Goal: Obtain resource: Download file/media

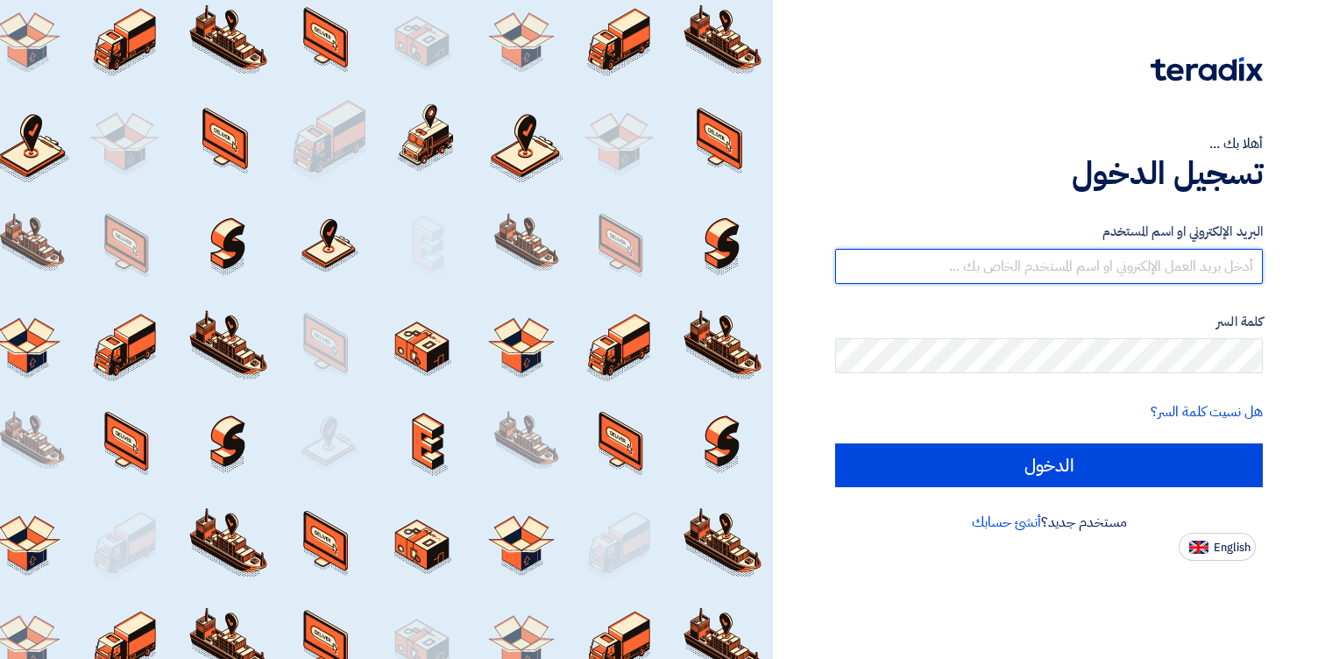
click at [1000, 266] on input "text" at bounding box center [1049, 266] width 428 height 35
paste input "[PERSON_NAME][EMAIL_ADDRESS][DOMAIN_NAME]"
type input "[PERSON_NAME][EMAIL_ADDRESS][DOMAIN_NAME]"
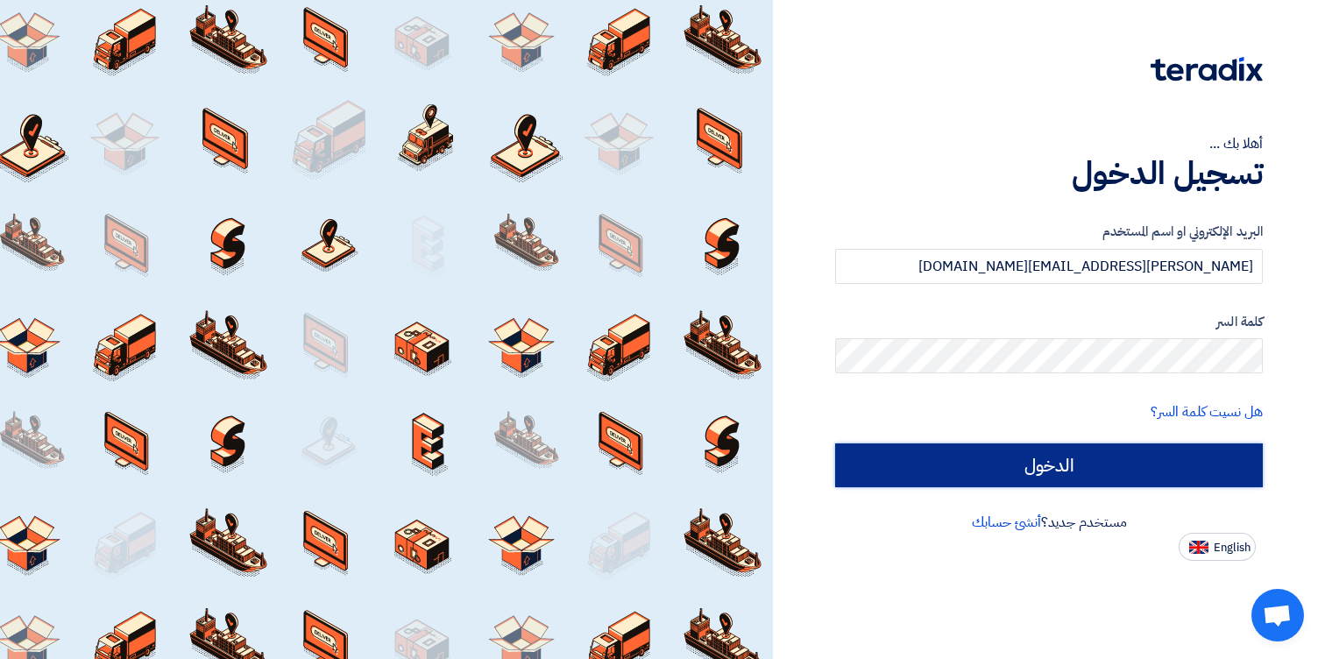
click at [1041, 476] on input "الدخول" at bounding box center [1049, 465] width 428 height 44
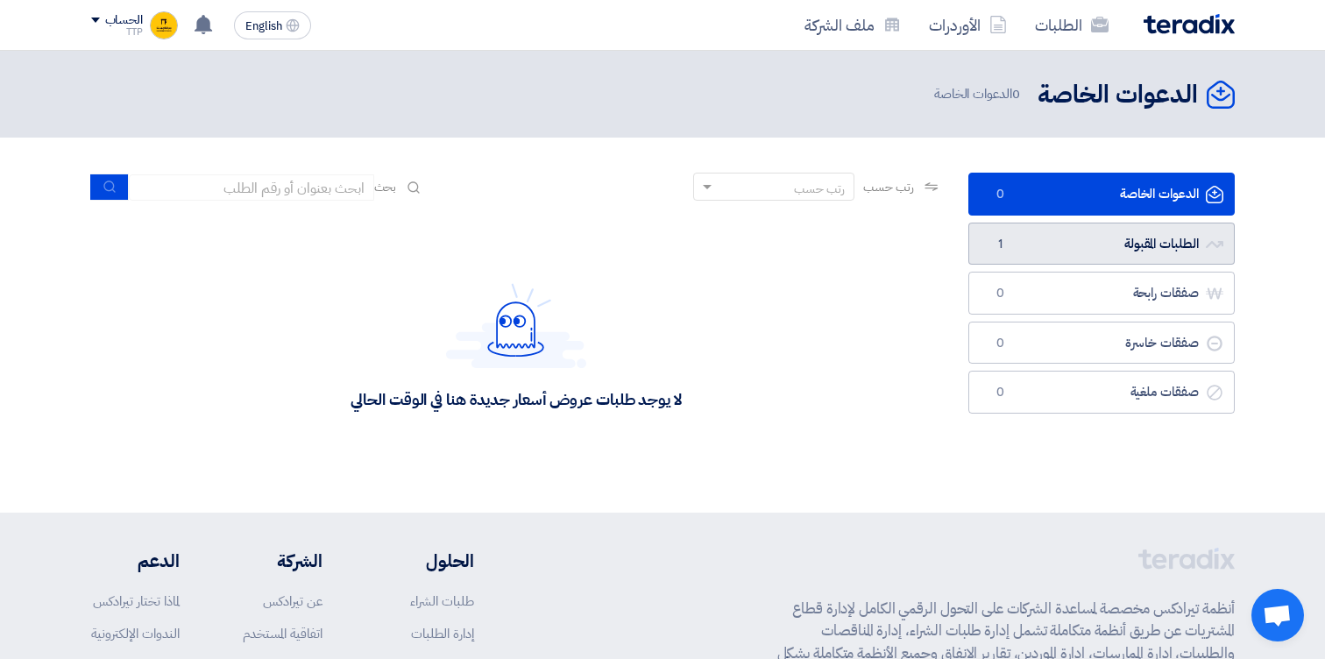
click at [1075, 258] on link "الطلبات المقبولة الطلبات المقبولة 1" at bounding box center [1101, 244] width 266 height 43
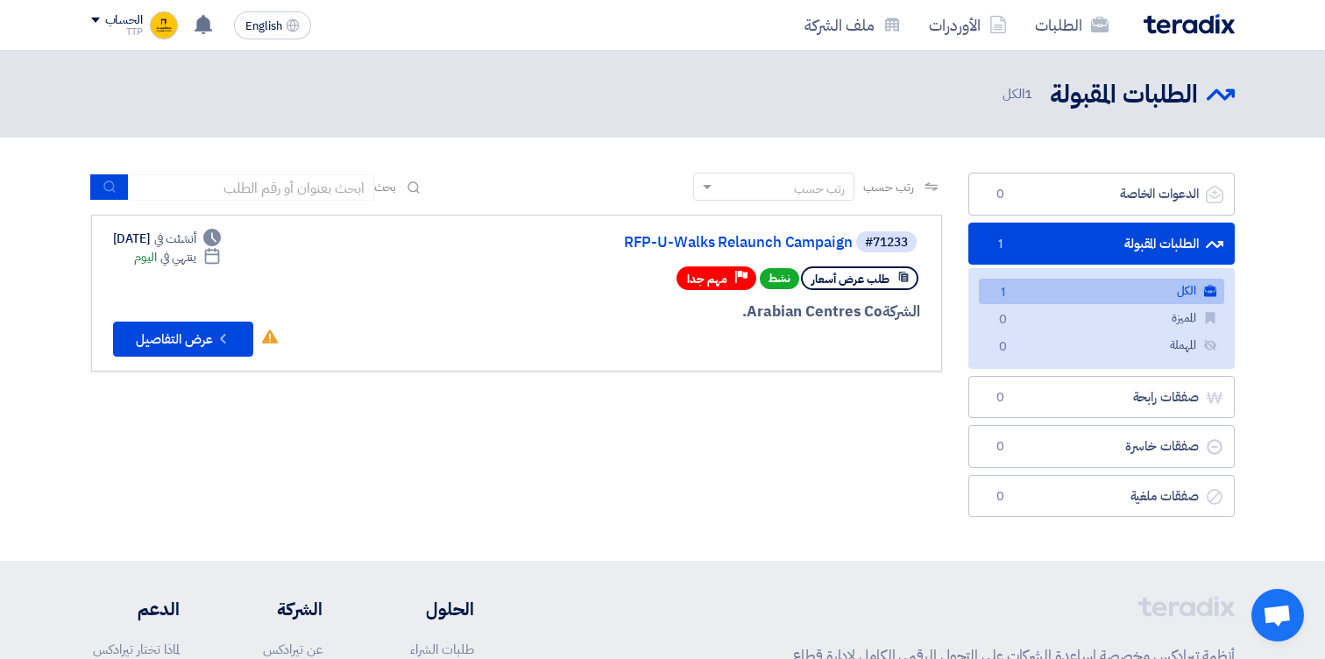
click at [537, 458] on div "رتب حسب رتب حسب بحث مجال الطلب مسؤول المشتريات نوع الطلب" at bounding box center [516, 349] width 877 height 353
click at [674, 241] on link "RFP-U-Walks Relaunch Campaign" at bounding box center [677, 243] width 350 height 16
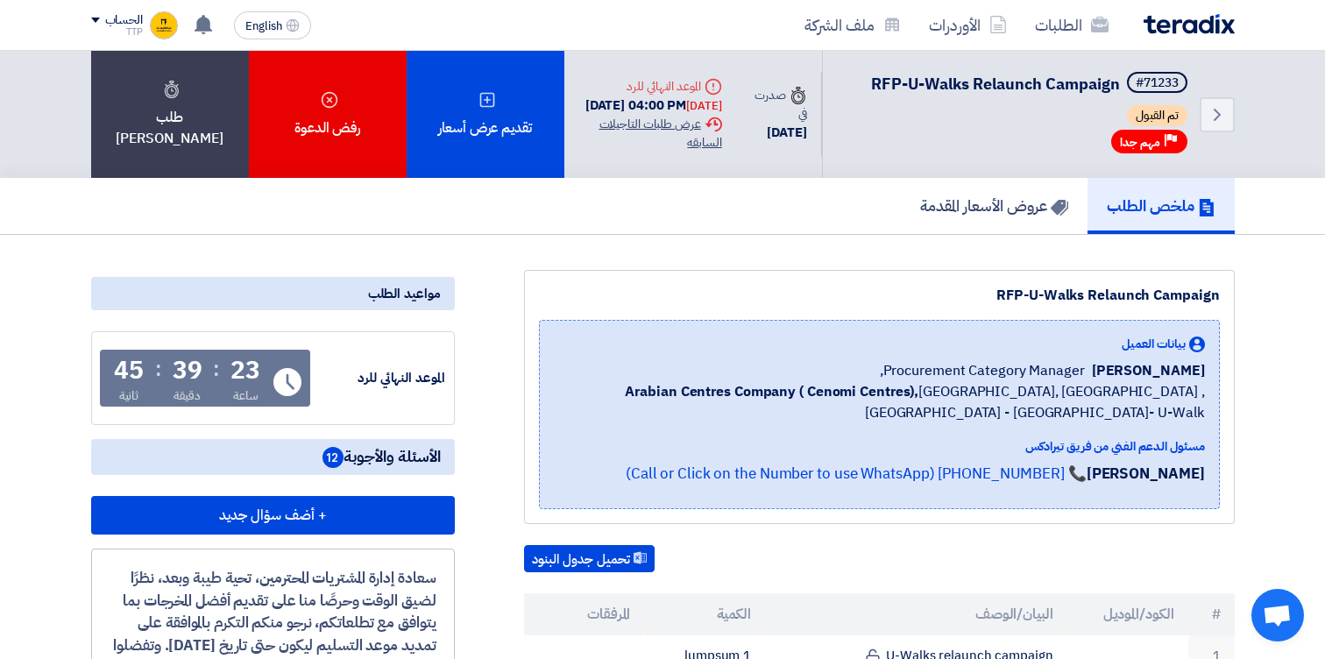
click at [681, 129] on div "Extension History عرض طلبات التاجيلات السابقه" at bounding box center [650, 133] width 144 height 37
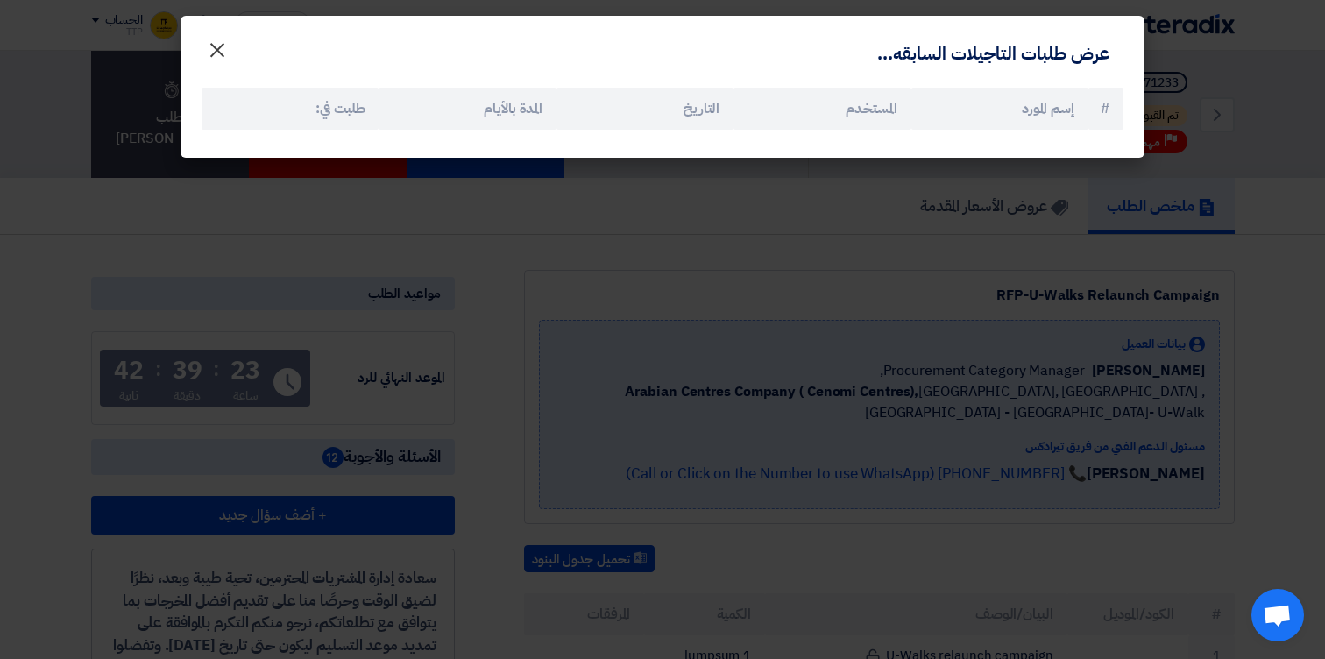
click at [218, 55] on span "×" at bounding box center [217, 49] width 21 height 53
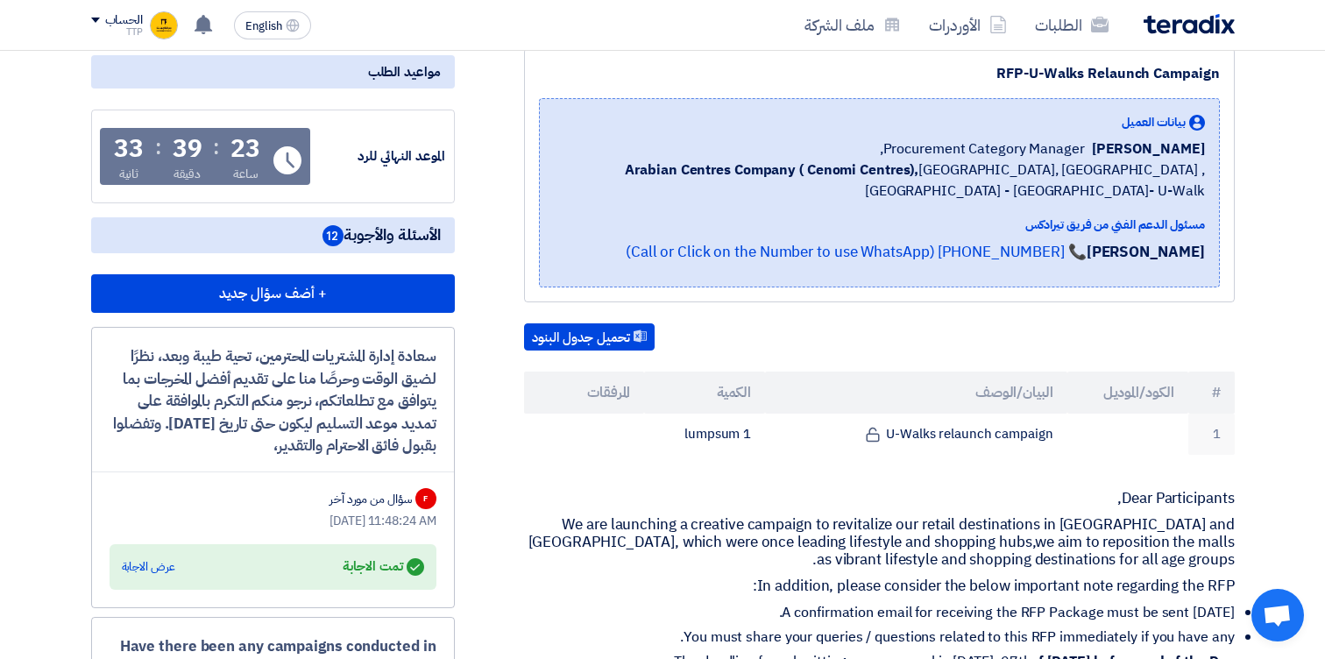
scroll to position [221, 0]
click at [133, 568] on div "عرض الاجابة" at bounding box center [148, 568] width 53 height 18
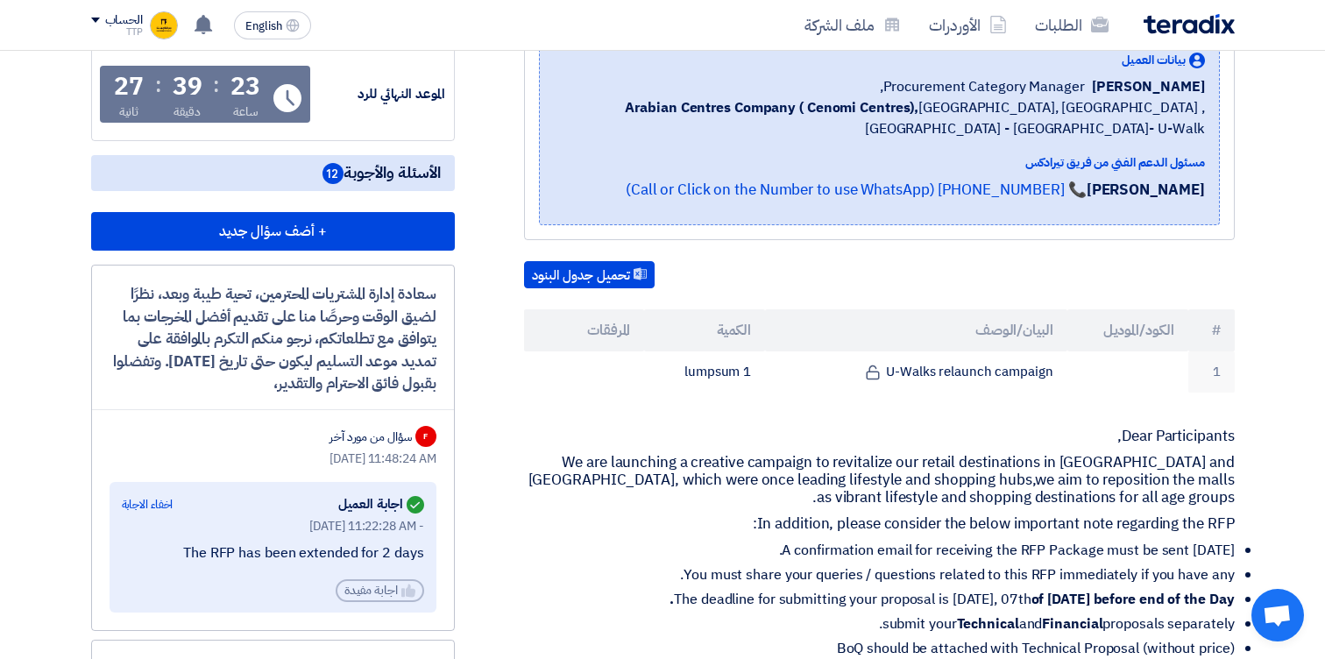
scroll to position [0, 0]
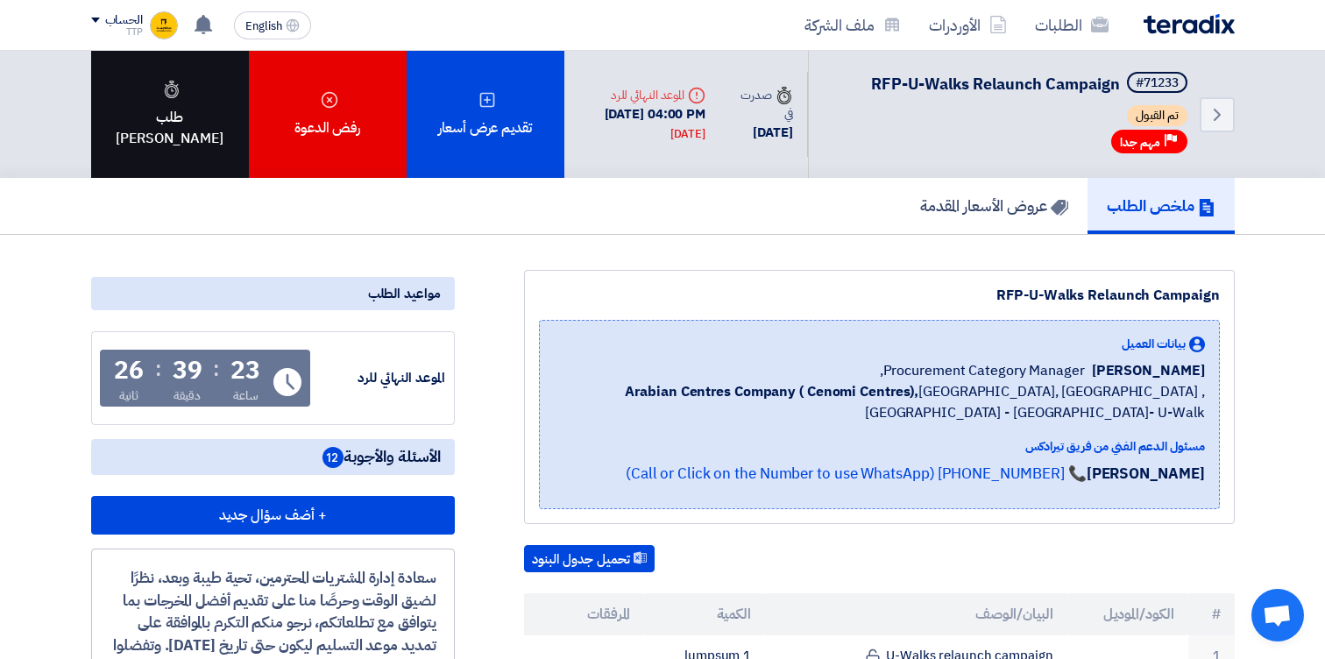
click at [167, 125] on div "طلب [PERSON_NAME]" at bounding box center [170, 114] width 158 height 127
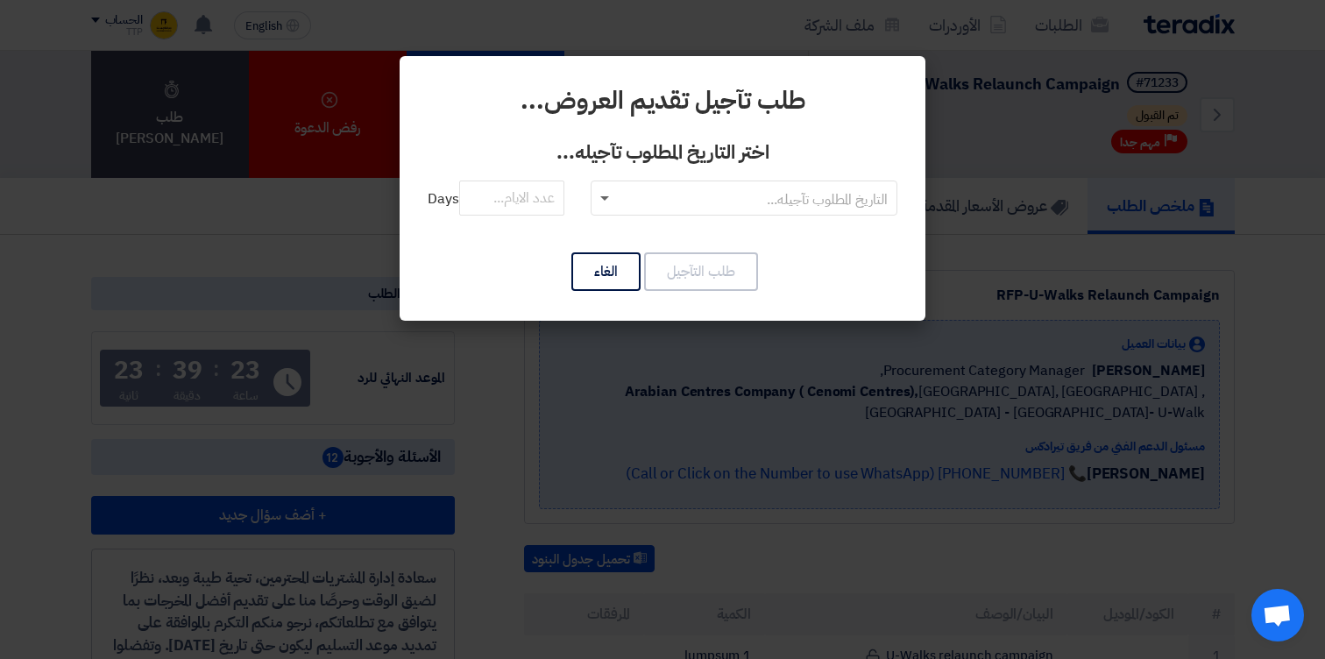
click at [603, 195] on span at bounding box center [602, 198] width 22 height 21
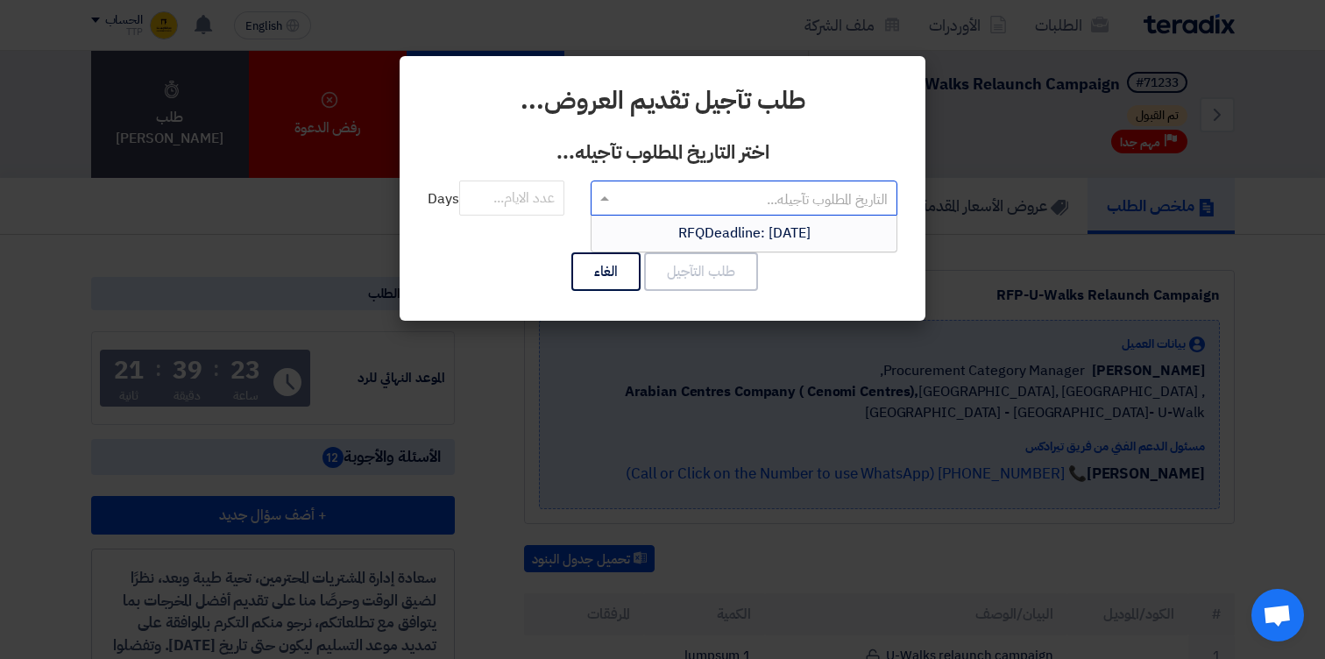
click at [730, 233] on span "RFQDeadline: [DATE]" at bounding box center [744, 233] width 132 height 21
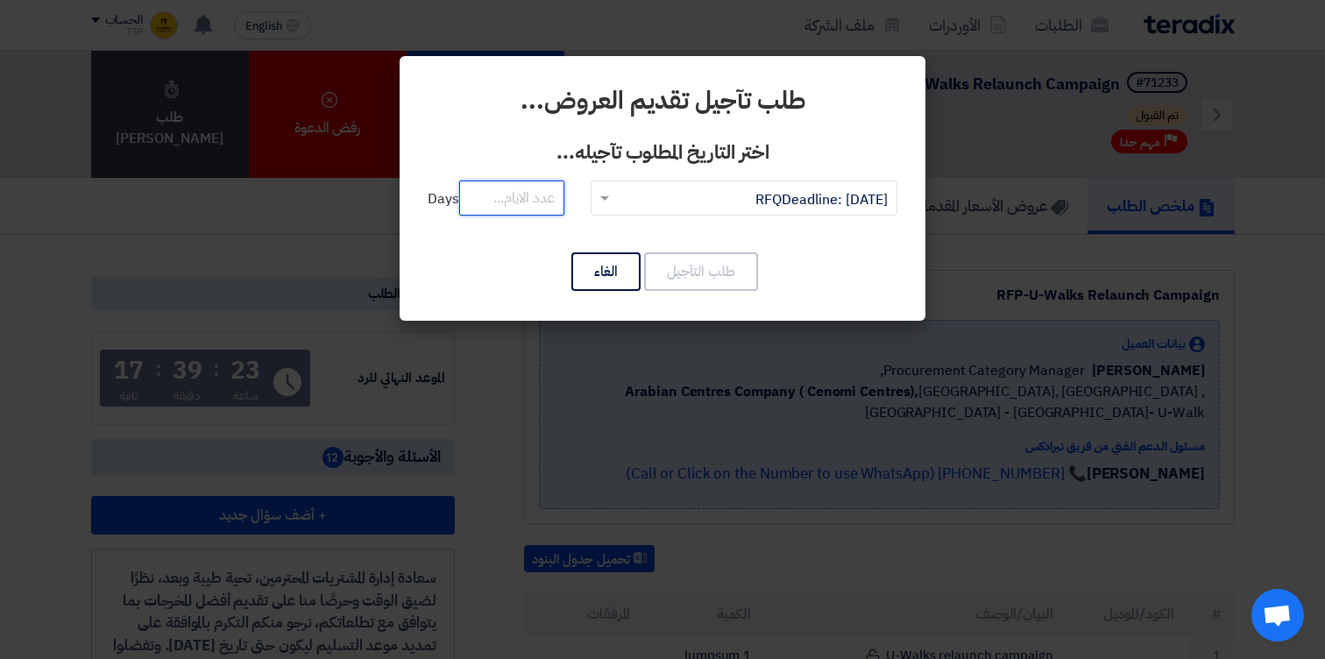
click at [508, 206] on input "number" at bounding box center [511, 197] width 105 height 35
click at [612, 195] on span at bounding box center [602, 198] width 22 height 21
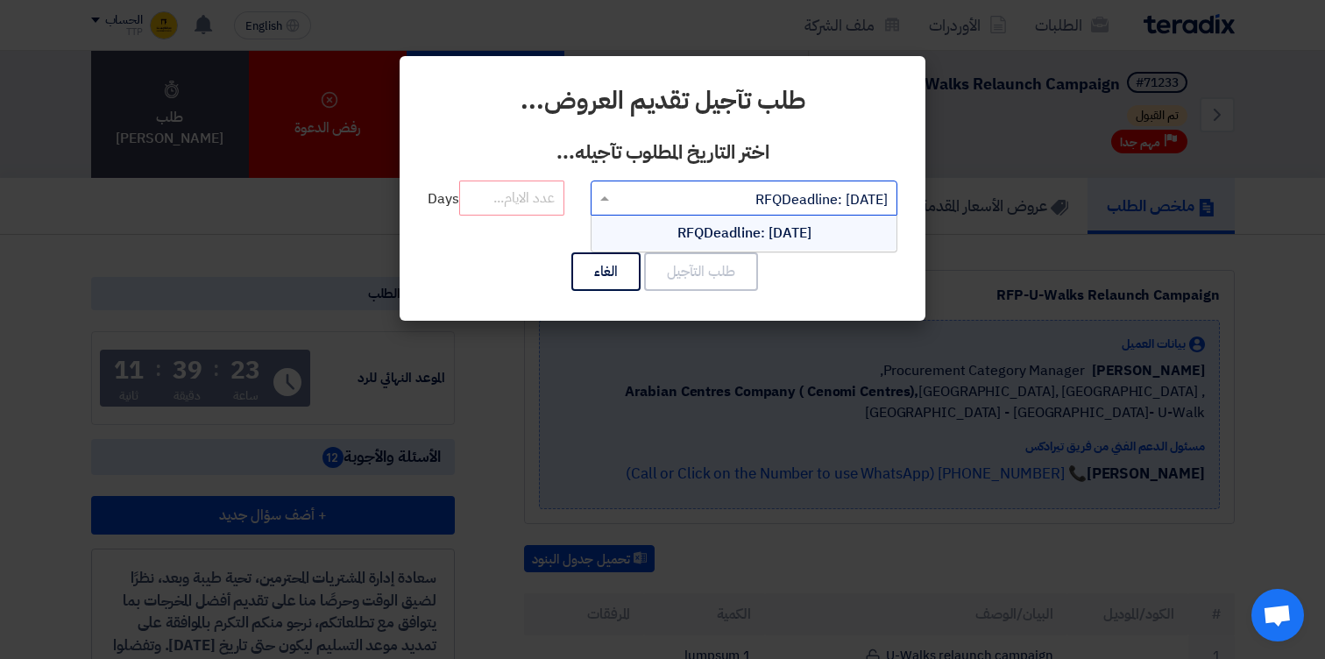
click at [677, 230] on span "RFQDeadline: [DATE]" at bounding box center [744, 233] width 134 height 21
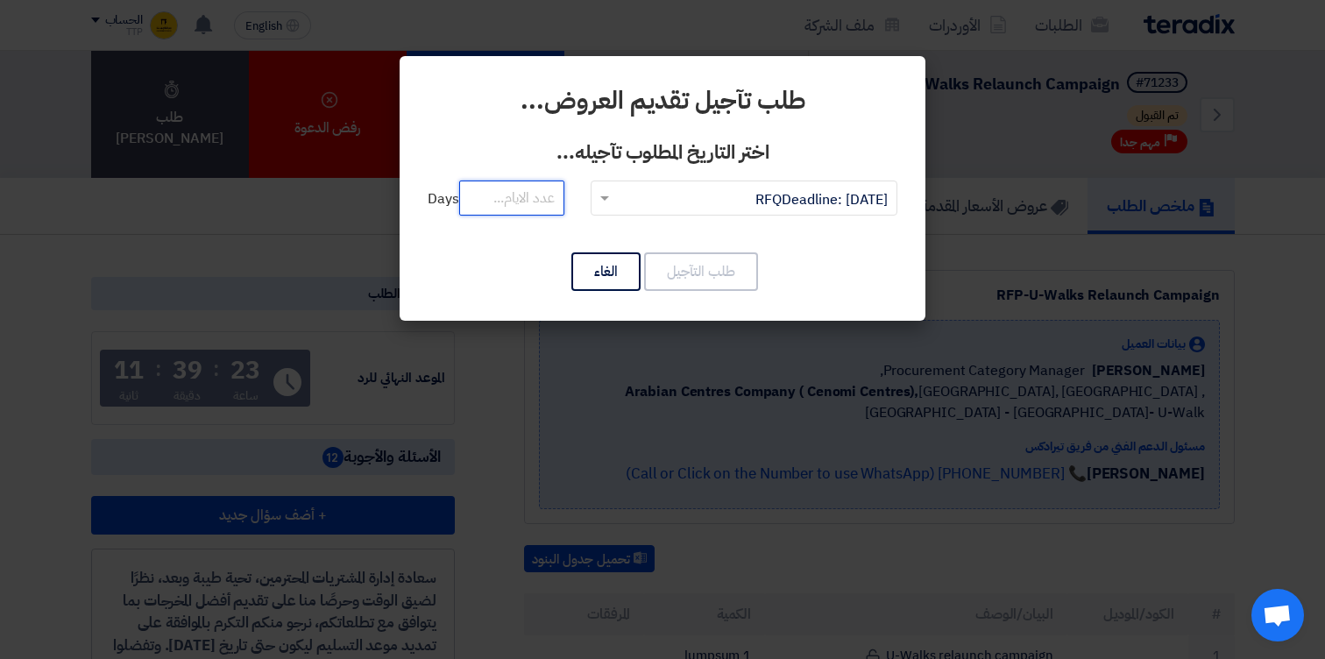
click at [506, 200] on input "number" at bounding box center [511, 197] width 105 height 35
type input "3"
type input "4"
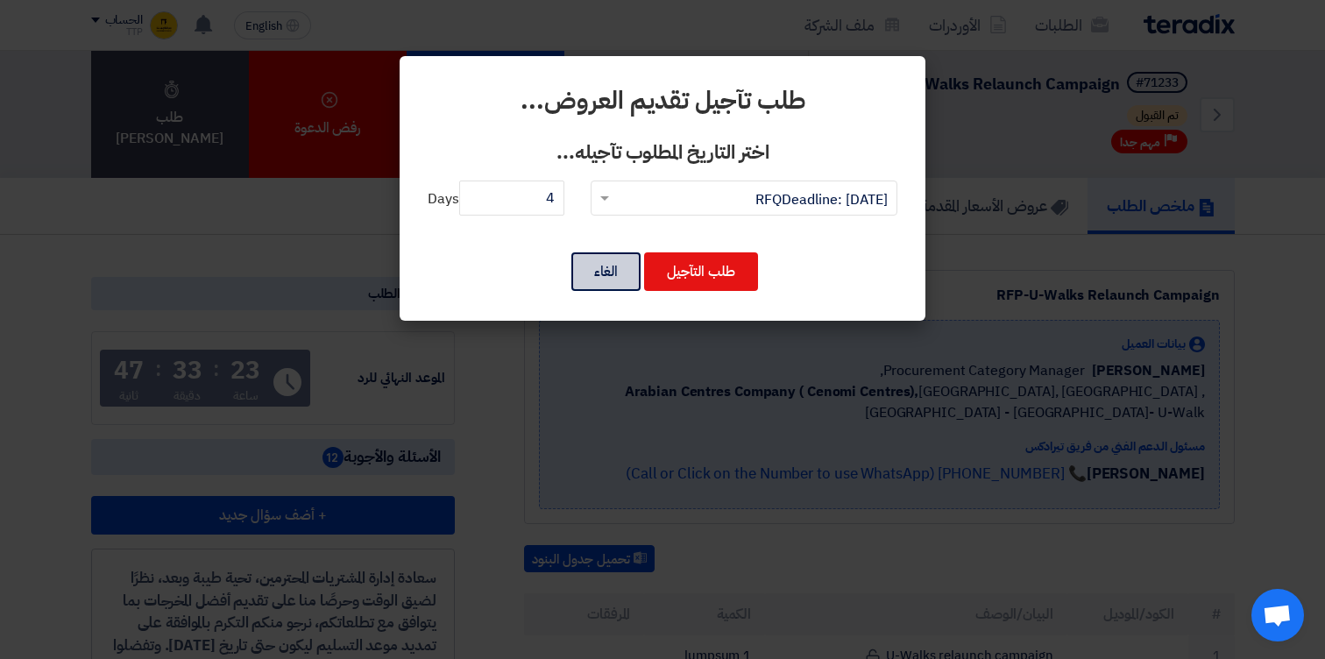
click at [605, 256] on button "الغاء" at bounding box center [605, 271] width 69 height 39
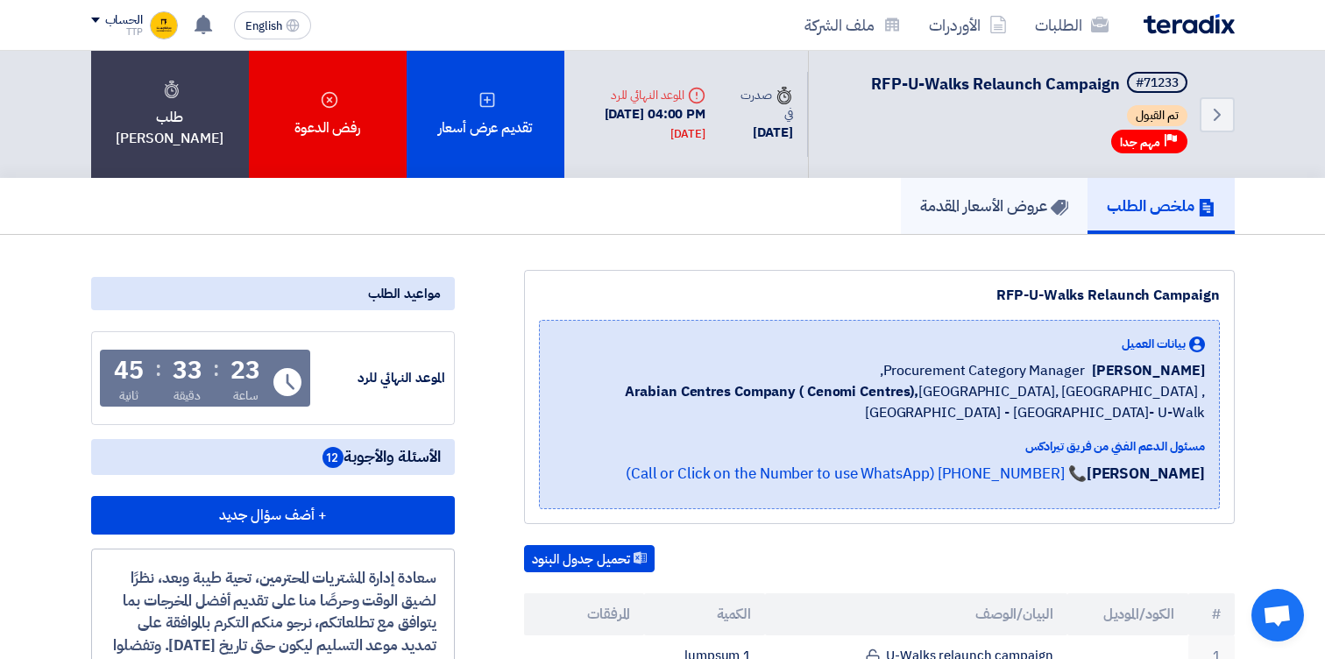
click at [973, 209] on h5 "عروض الأسعار المقدمة" at bounding box center [994, 205] width 148 height 20
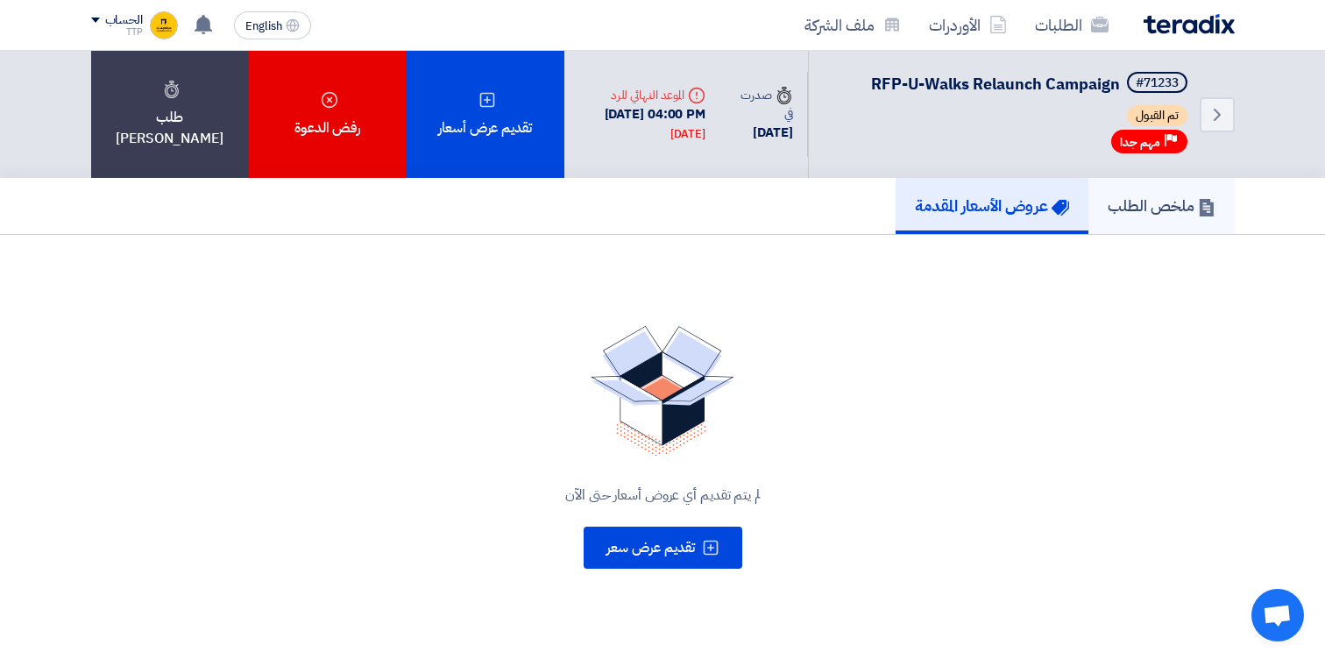
click at [1190, 200] on h5 "ملخص الطلب" at bounding box center [1161, 205] width 108 height 20
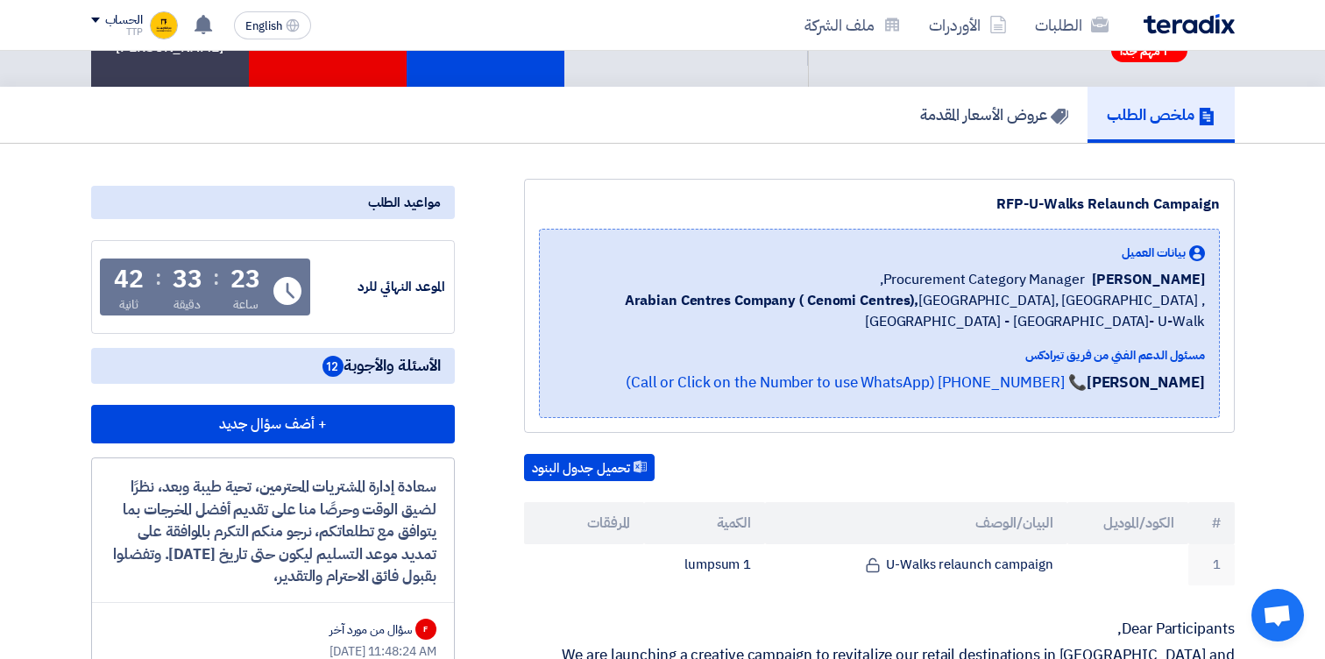
scroll to position [98, 0]
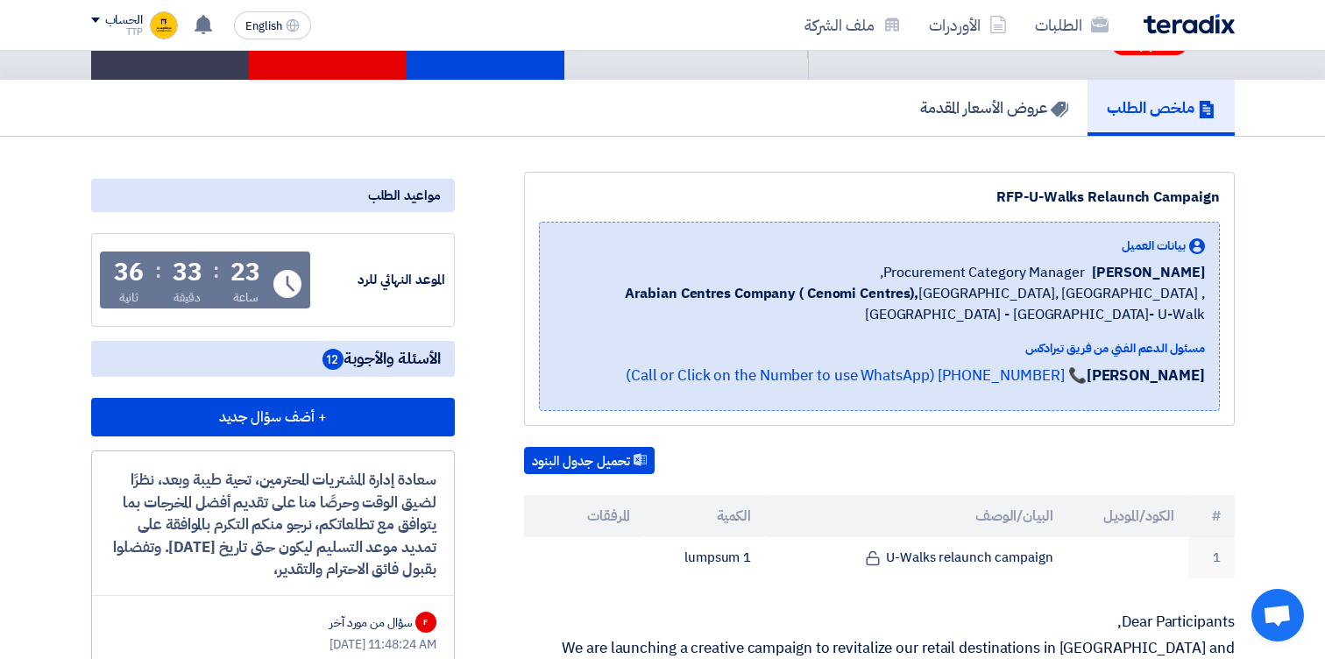
click at [1122, 276] on span "[PERSON_NAME]" at bounding box center [1148, 272] width 113 height 21
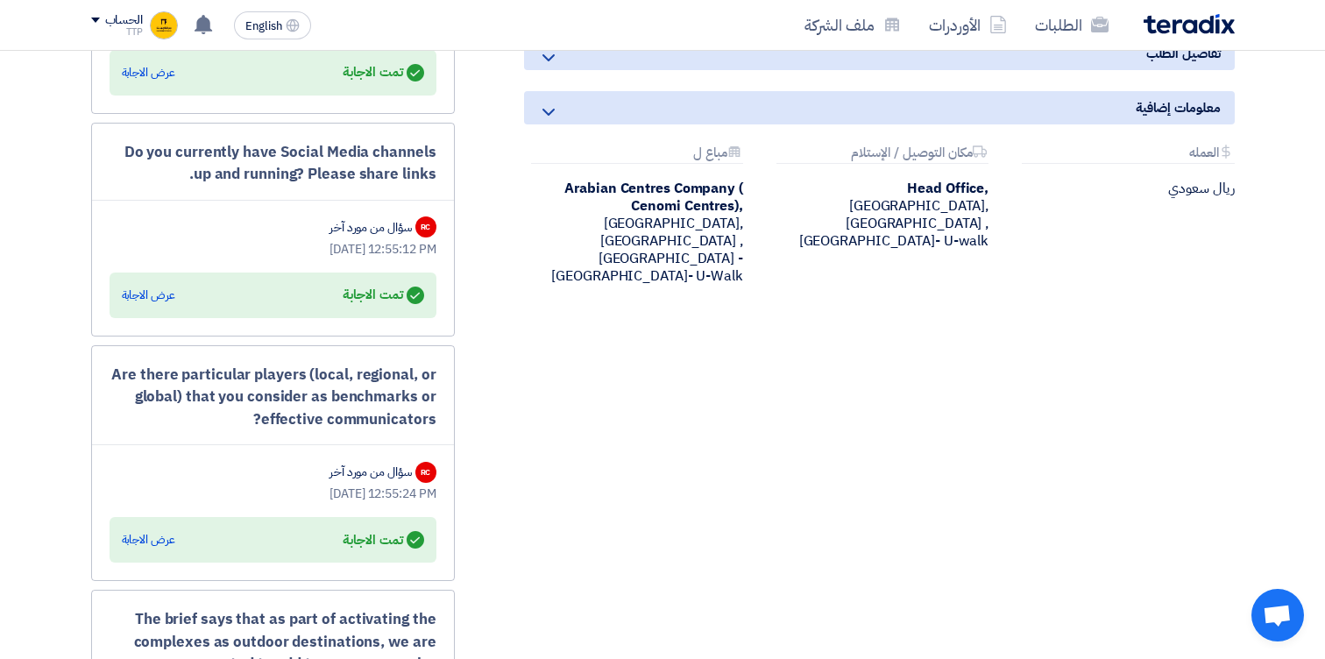
scroll to position [1270, 0]
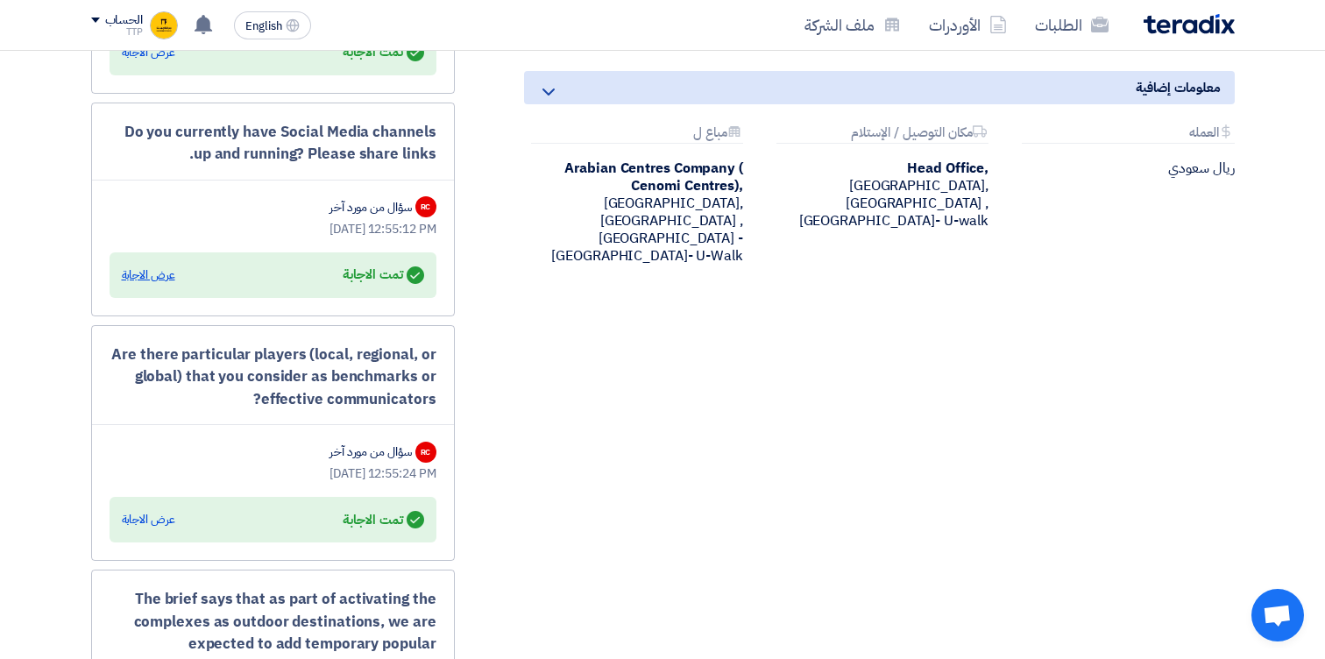
click at [164, 278] on div "عرض الاجابة" at bounding box center [148, 275] width 53 height 18
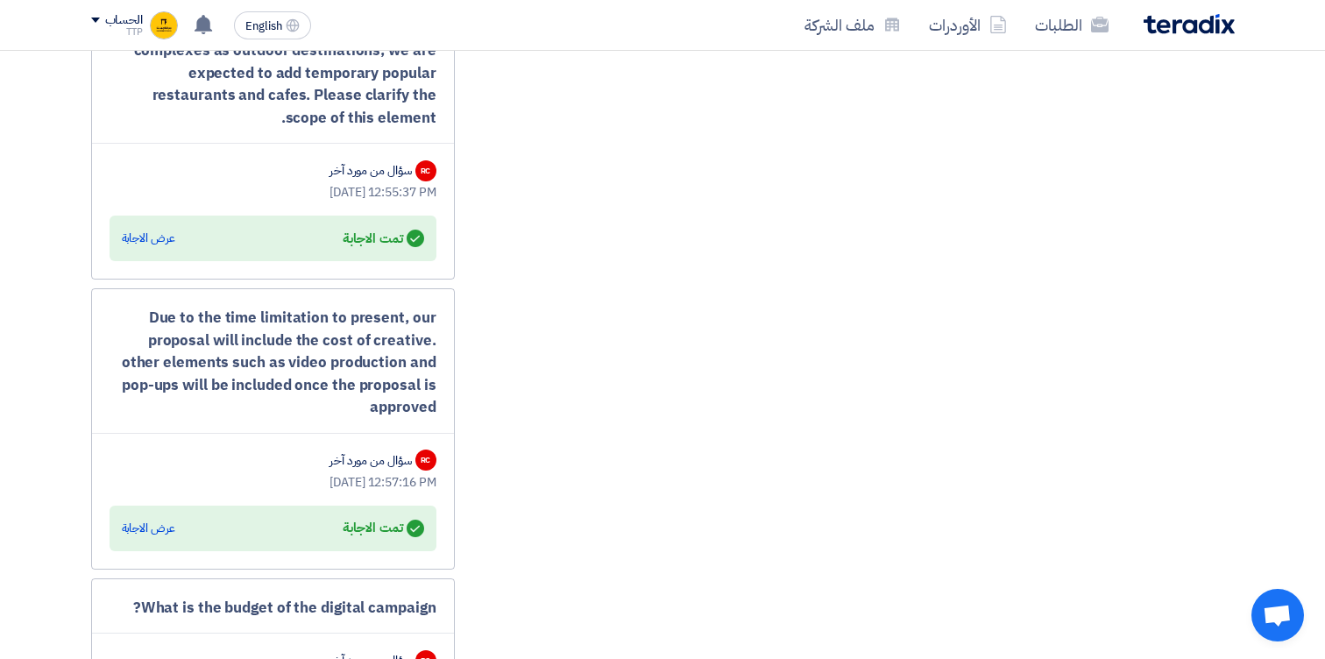
scroll to position [1949, 0]
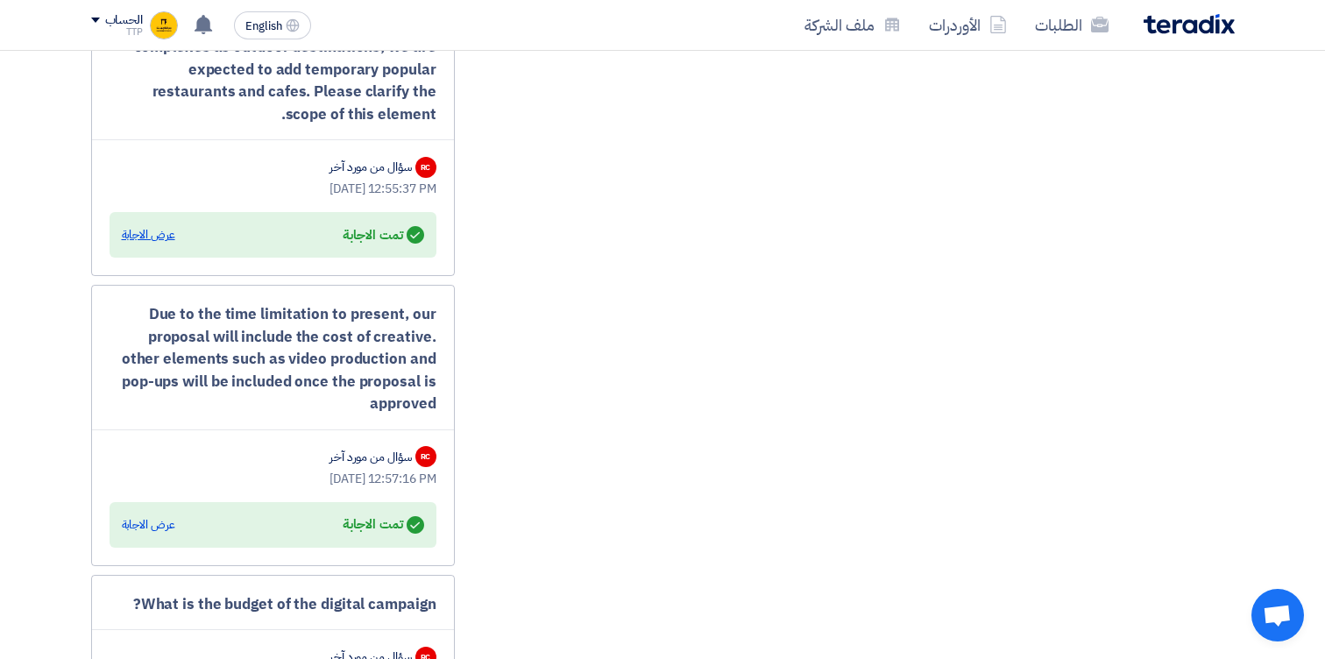
click at [155, 244] on div "عرض الاجابة" at bounding box center [148, 235] width 53 height 18
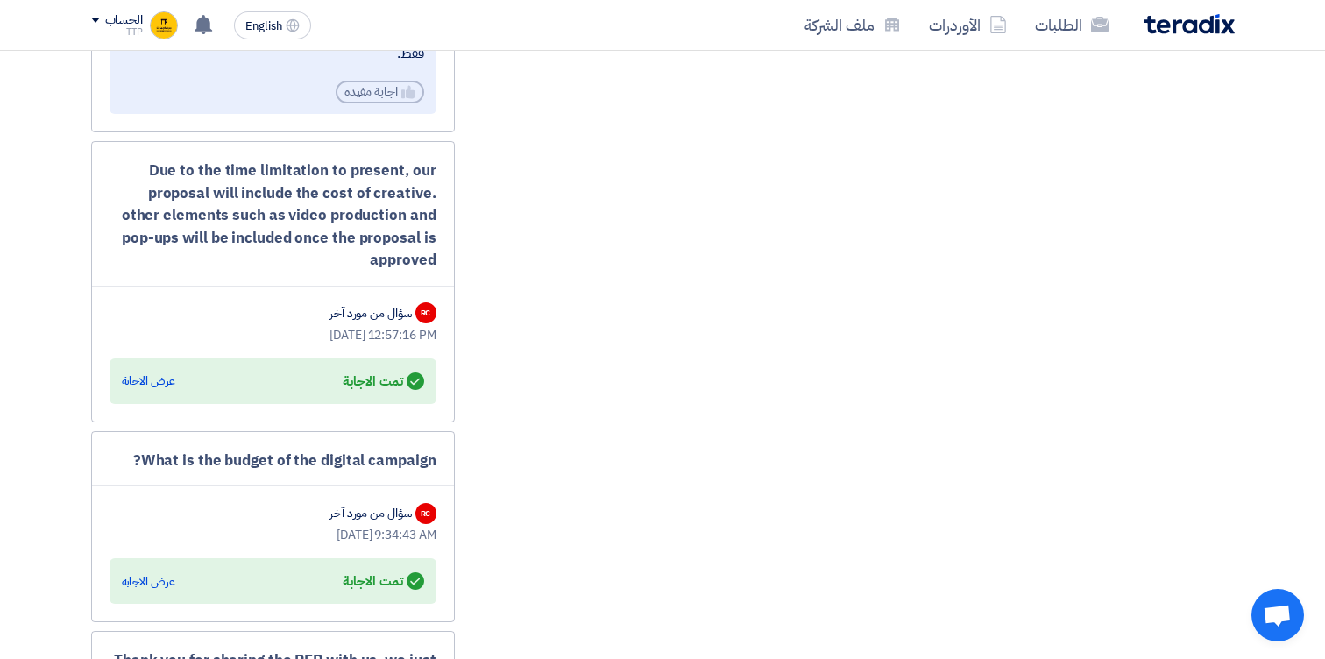
scroll to position [2233, 0]
click at [152, 389] on div "عرض الاجابة" at bounding box center [148, 380] width 53 height 18
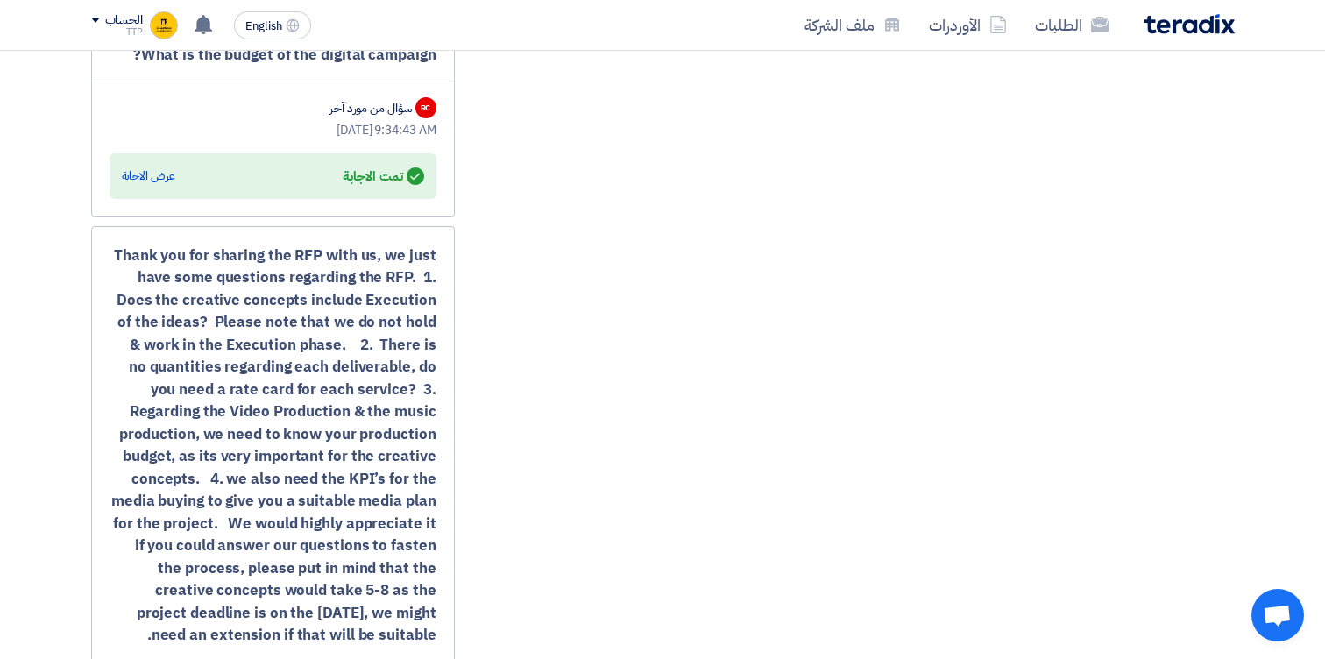
scroll to position [2701, 0]
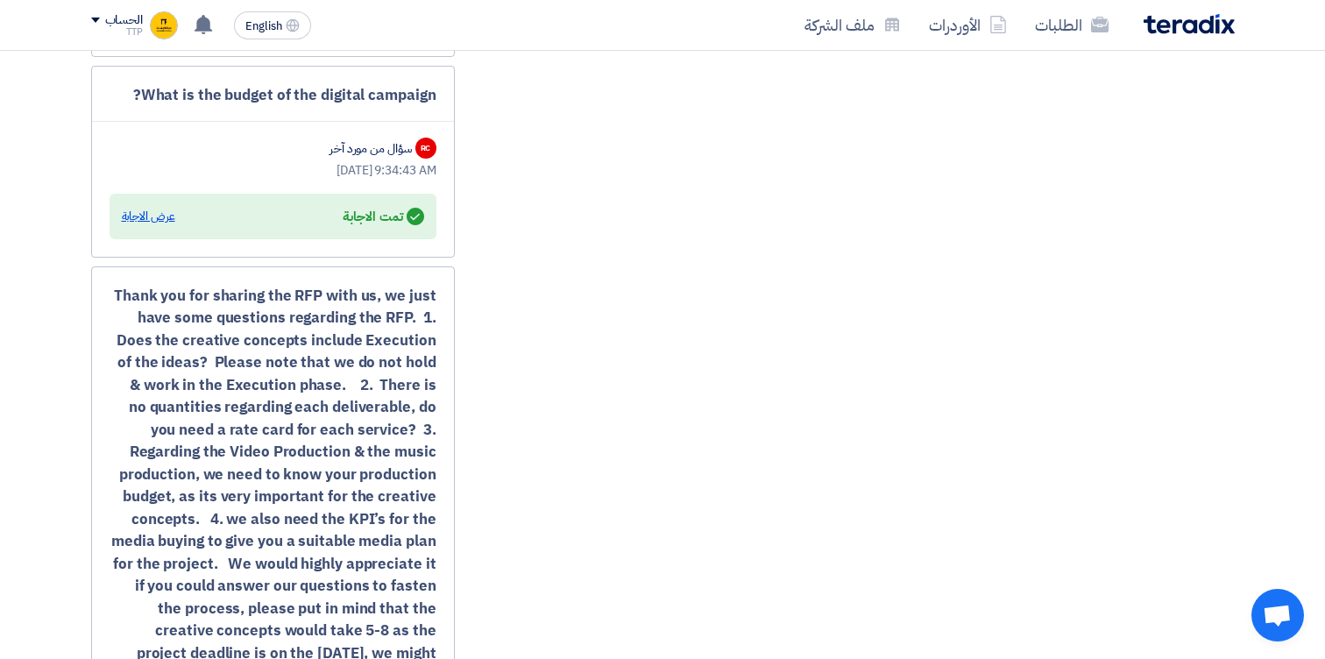
click at [157, 225] on div "عرض الاجابة" at bounding box center [148, 217] width 53 height 18
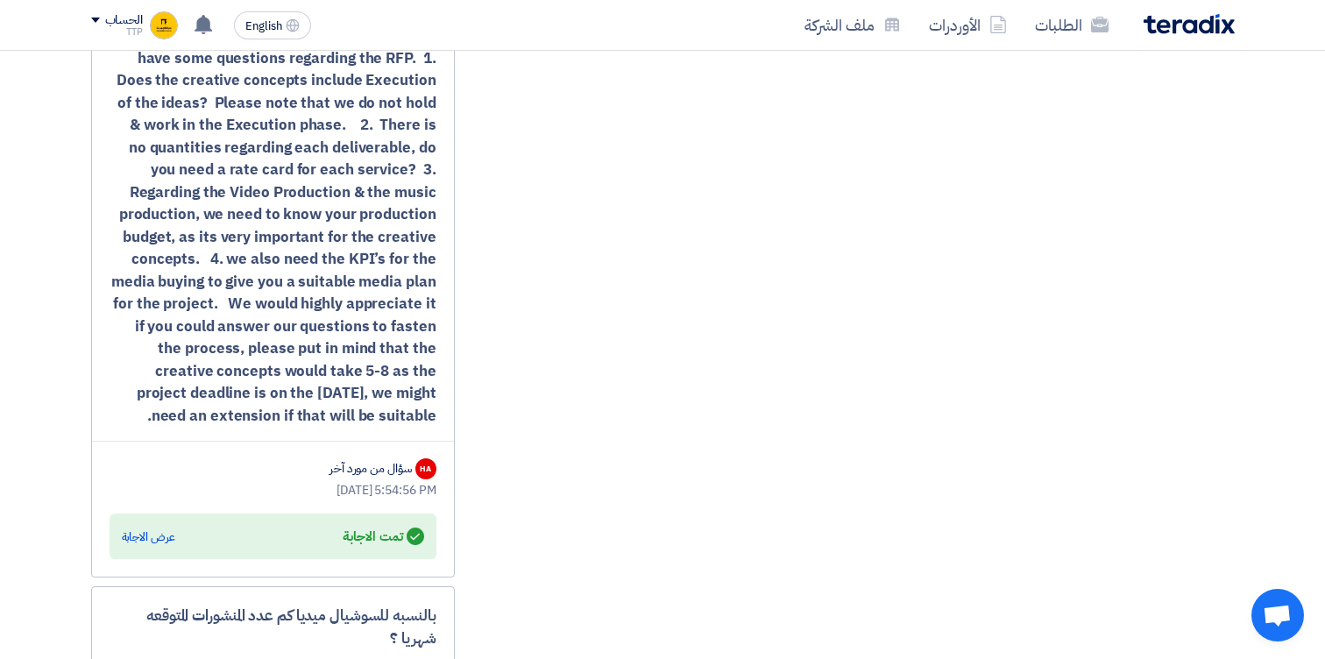
scroll to position [3160, 0]
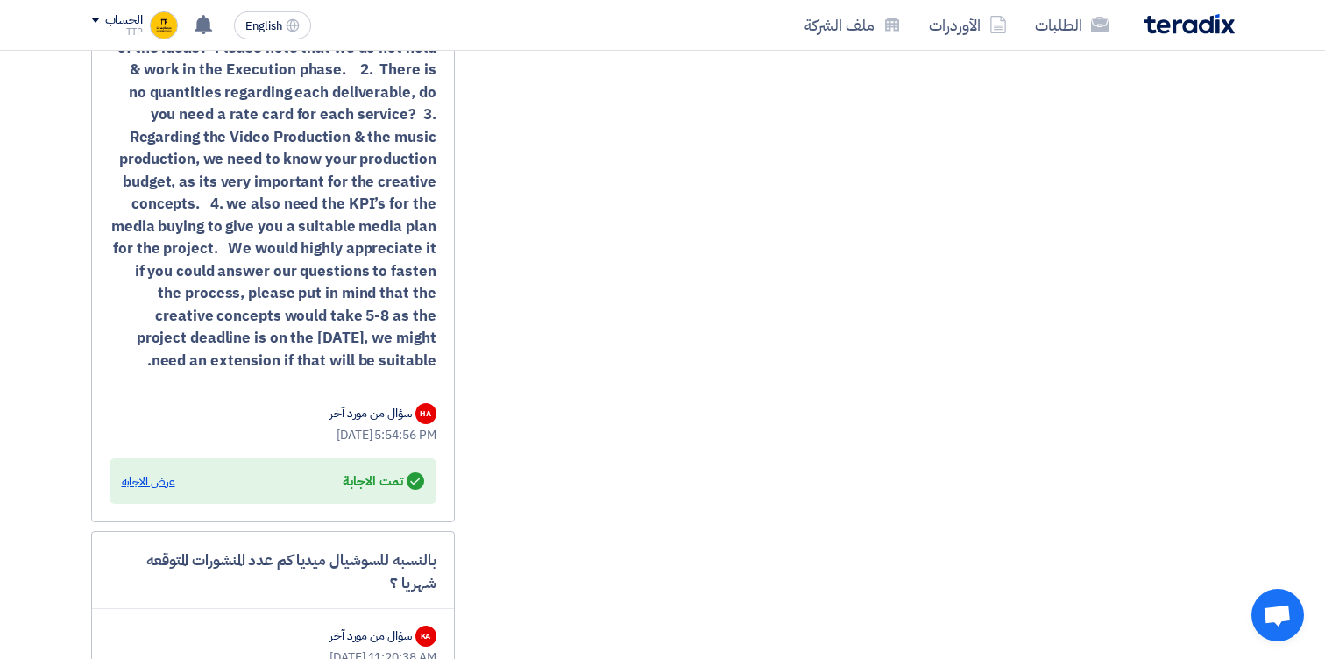
click at [157, 491] on div "عرض الاجابة" at bounding box center [148, 482] width 53 height 18
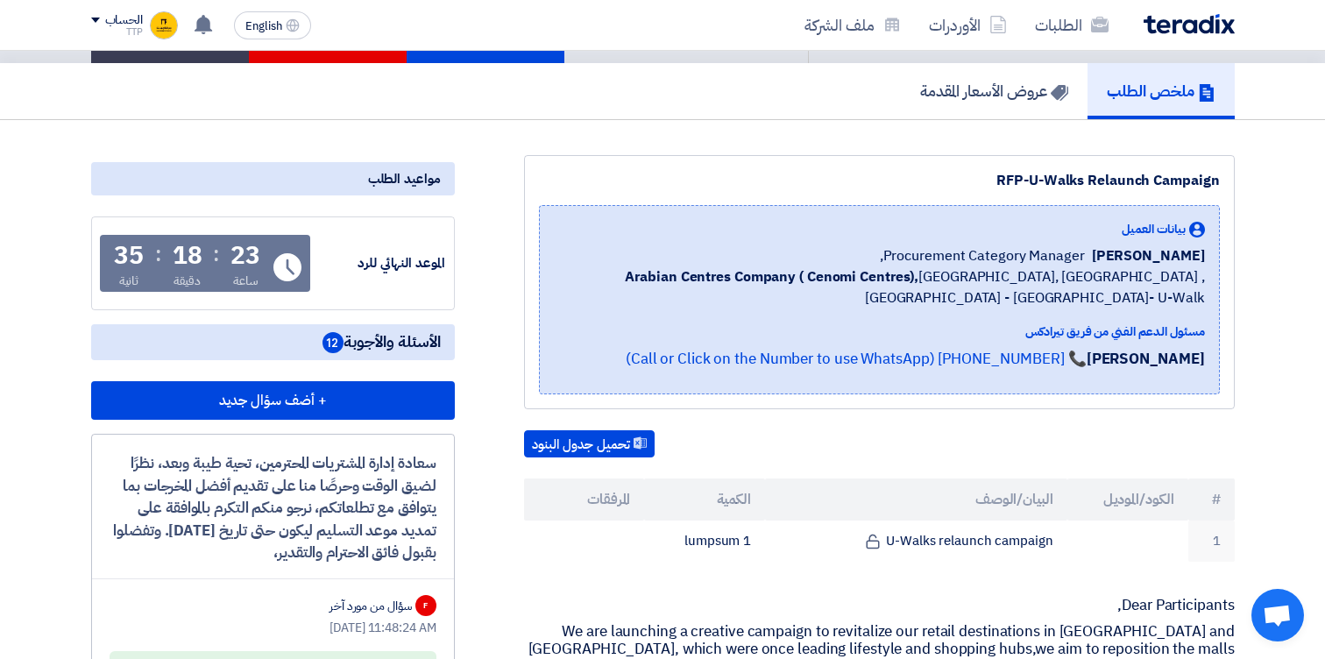
scroll to position [117, 0]
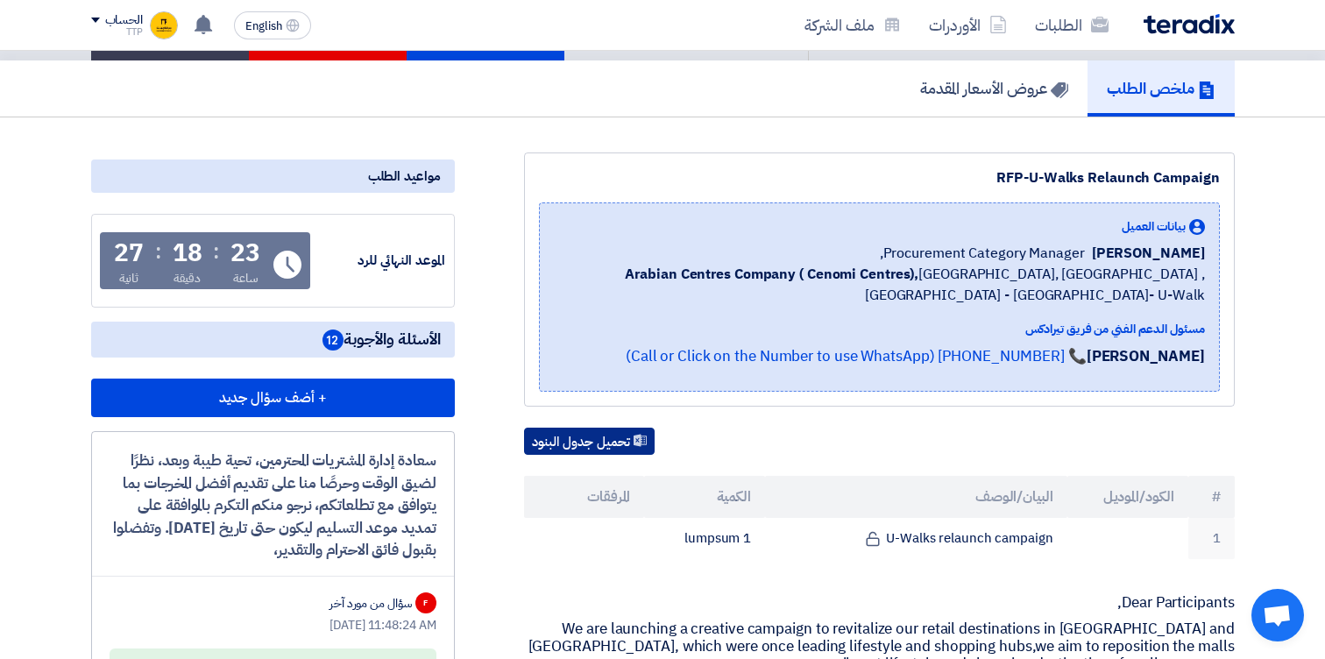
click at [628, 441] on button "تحميل جدول البنود" at bounding box center [589, 442] width 131 height 28
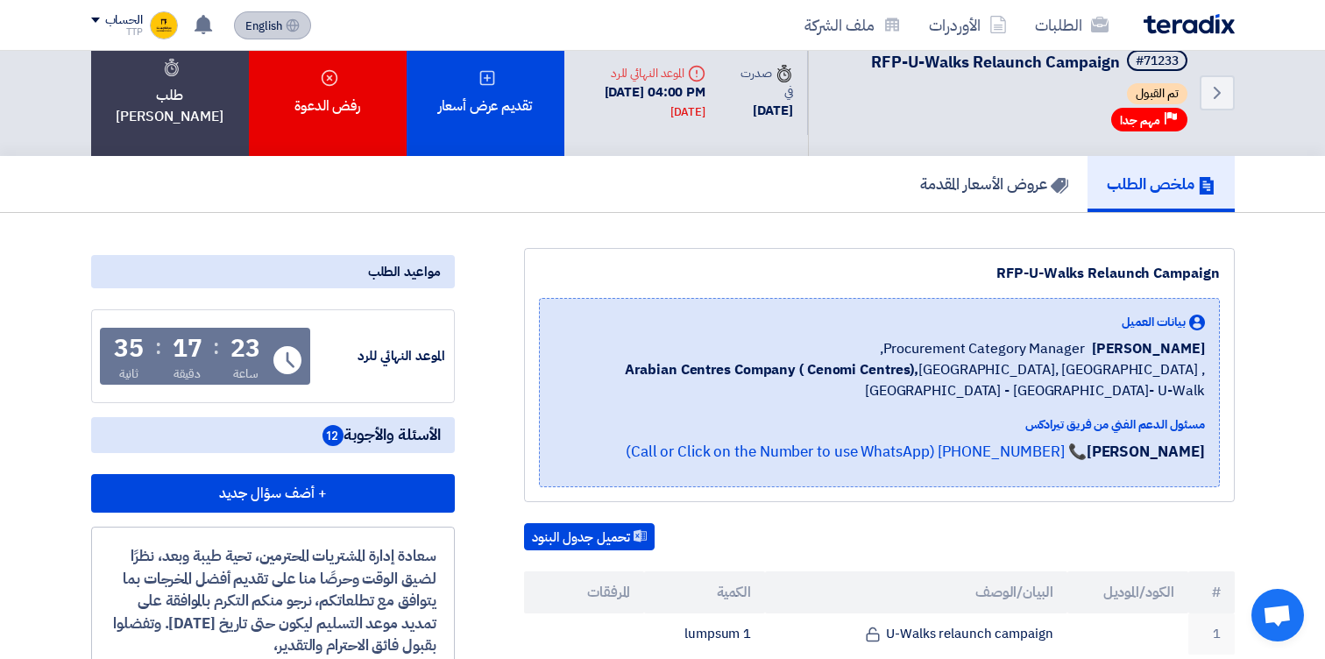
scroll to position [0, 0]
